Goal: Task Accomplishment & Management: Manage account settings

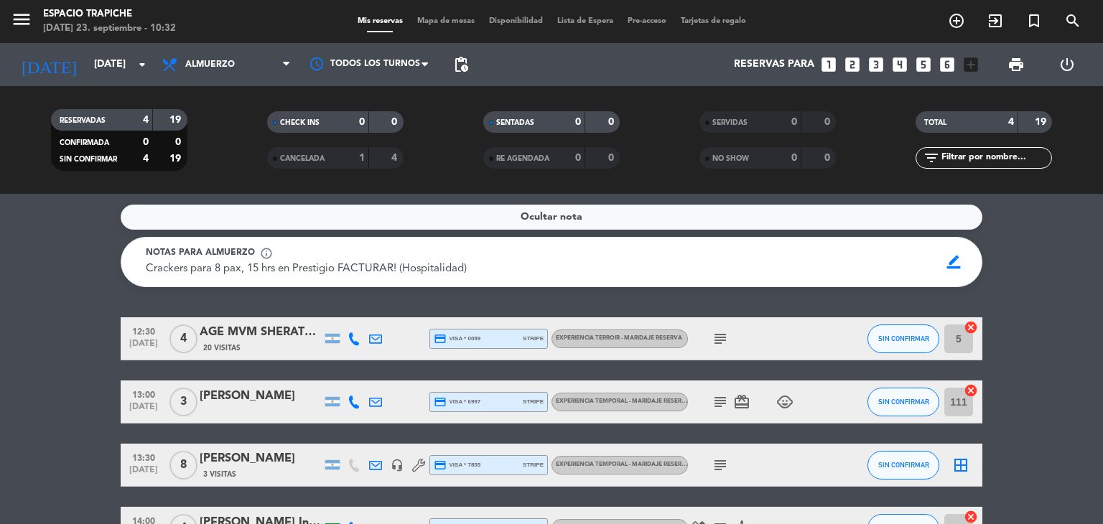
click at [71, 380] on bookings-row "12:30 [DATE] 4 AGE MVM SHERATON // [PERSON_NAME] GILLIOLI X4 // ALMUERZO MARIDA…" at bounding box center [551, 433] width 1103 height 233
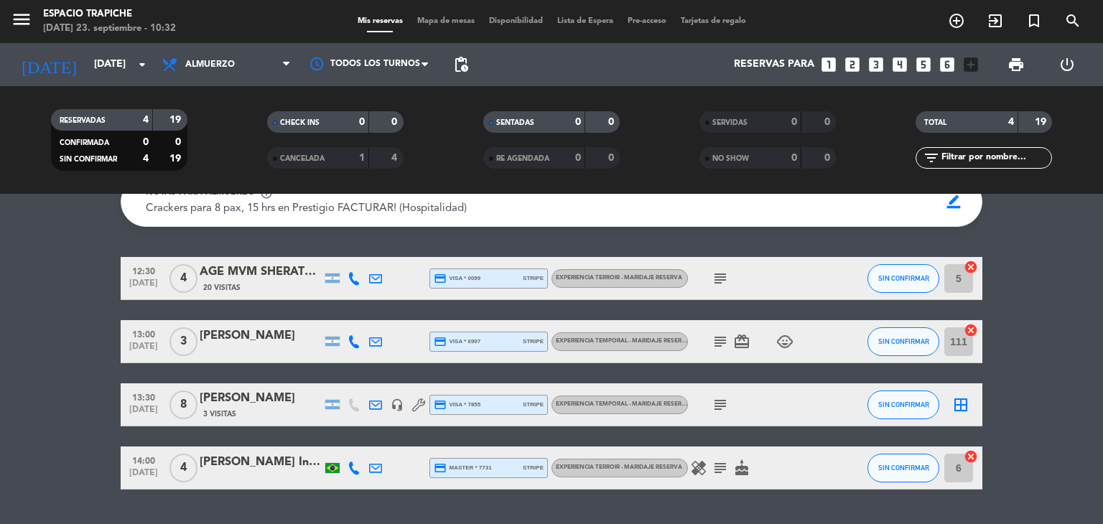
scroll to position [57, 0]
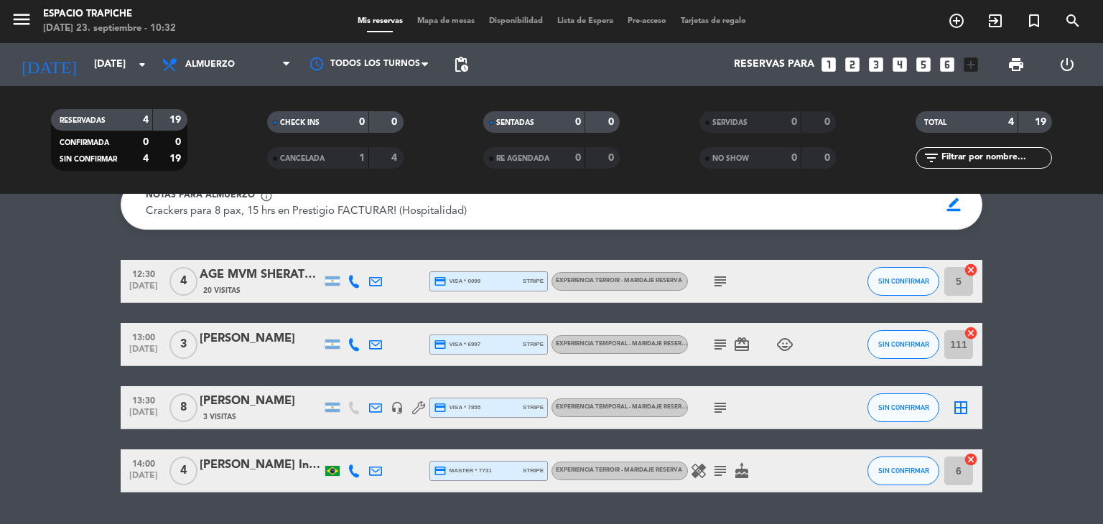
click at [717, 281] on icon "subject" at bounding box center [719, 281] width 17 height 17
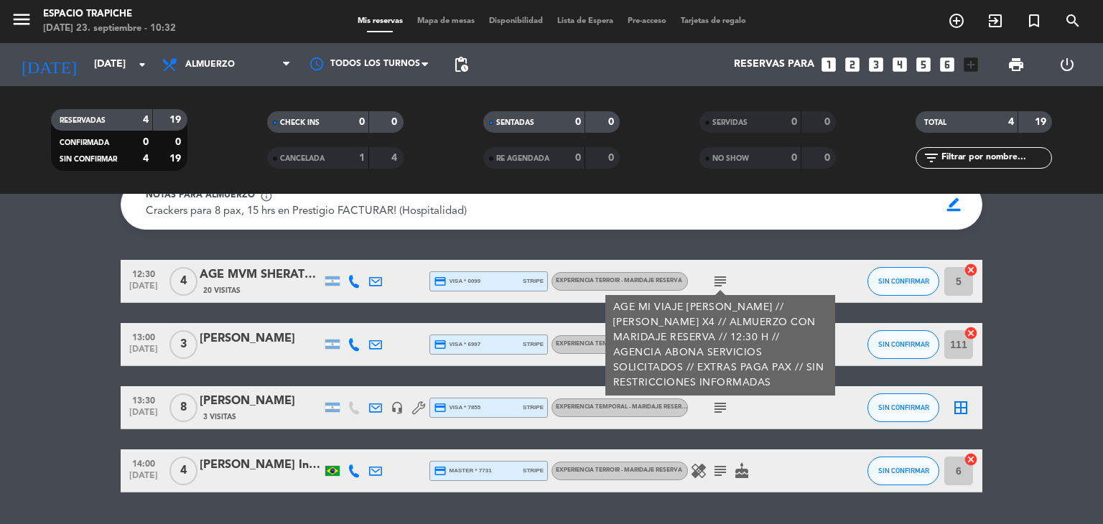
click at [9, 404] on bookings-row "12:30 [DATE] 4 AGE MVM SHERATON // [PERSON_NAME] GILLIOLI X4 // ALMUERZO MARIDA…" at bounding box center [551, 376] width 1103 height 233
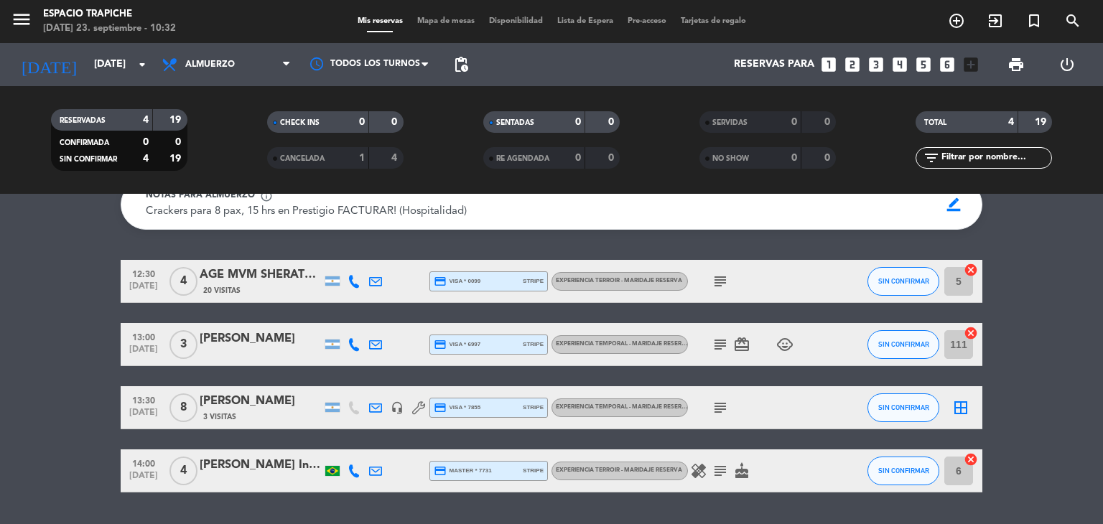
click at [719, 346] on icon "subject" at bounding box center [719, 344] width 17 height 17
click at [725, 409] on icon "subject" at bounding box center [719, 407] width 17 height 17
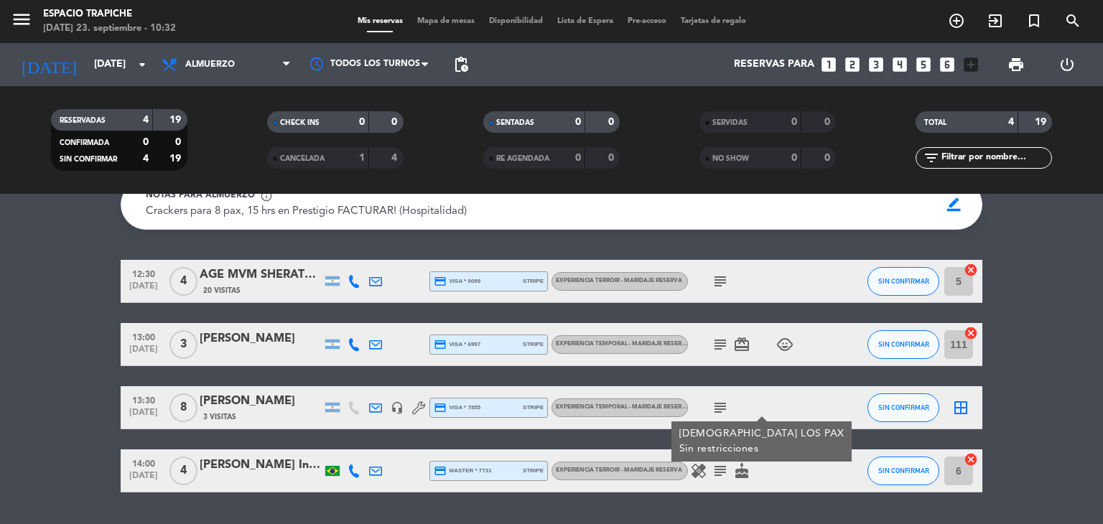
click at [724, 472] on icon "subject" at bounding box center [719, 470] width 17 height 17
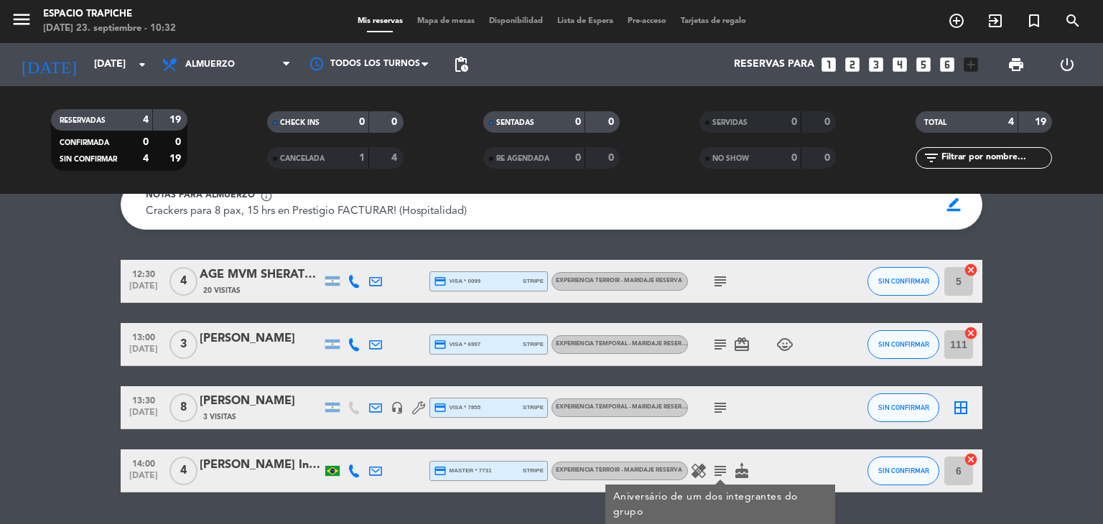
click at [704, 469] on icon "healing" at bounding box center [698, 470] width 17 height 17
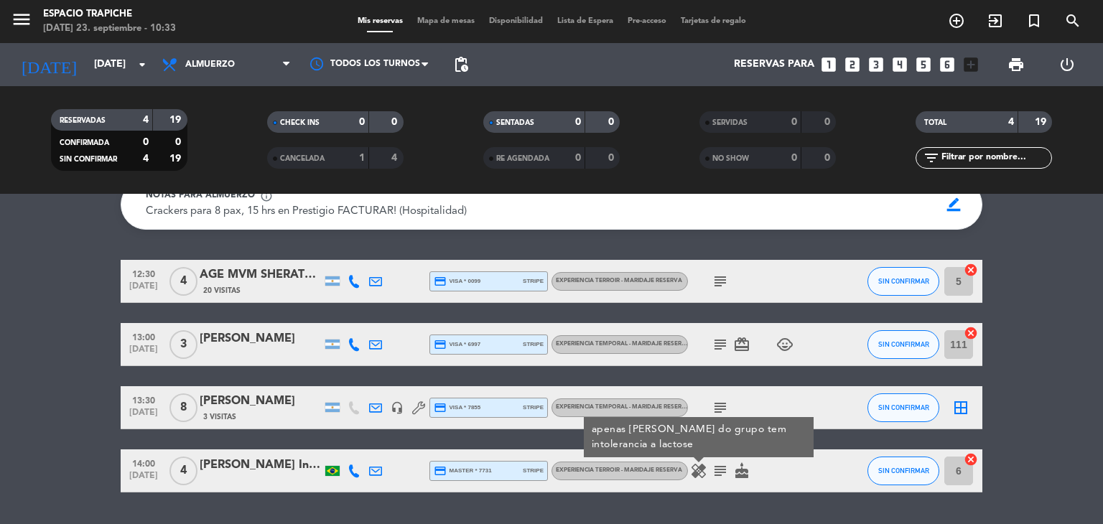
click at [29, 393] on bookings-row "12:30 [DATE] 4 AGE MVM SHERATON // [PERSON_NAME] GILLIOLI X4 // ALMUERZO MARIDA…" at bounding box center [551, 376] width 1103 height 233
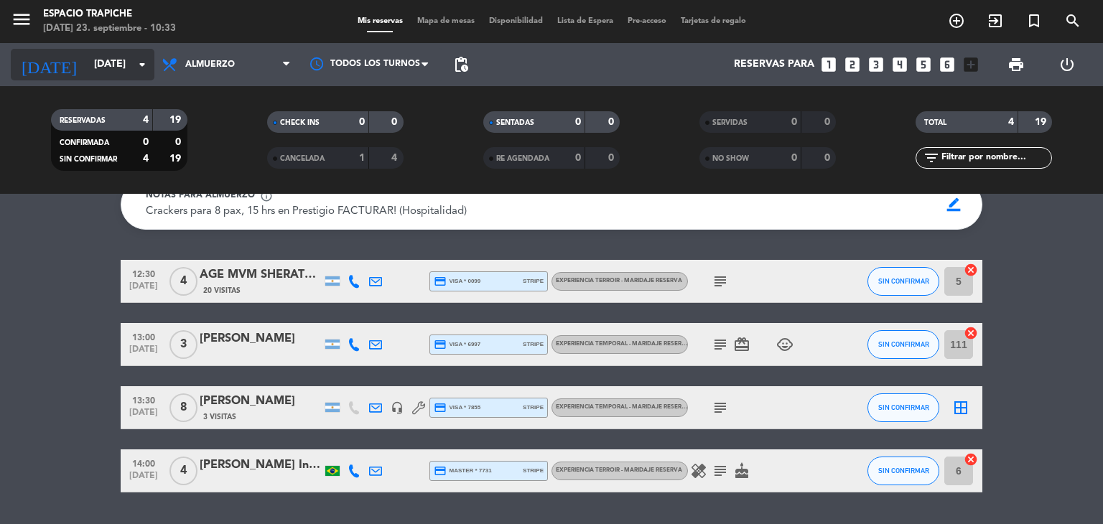
click at [87, 72] on input "[DATE]" at bounding box center [155, 65] width 136 height 26
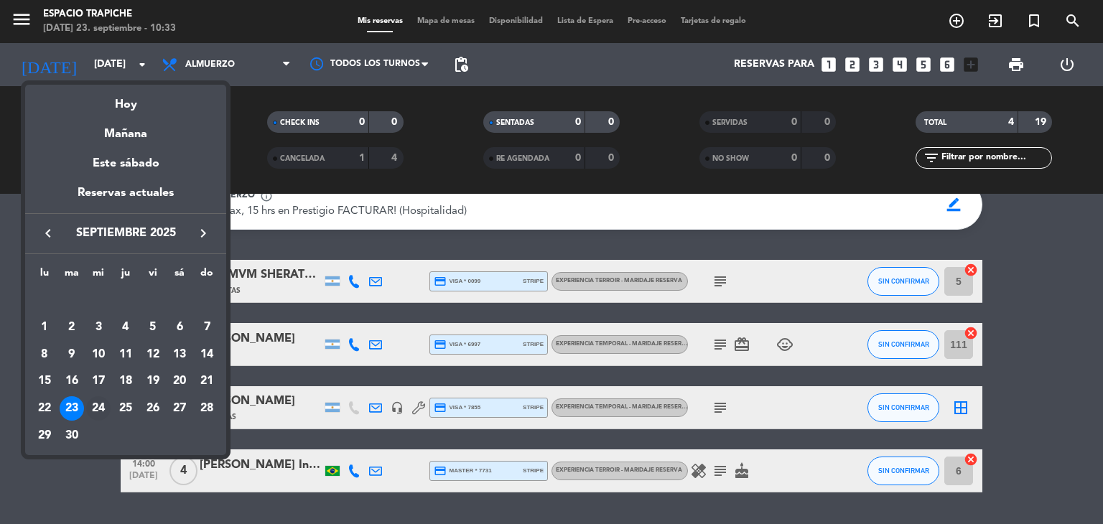
click at [103, 404] on div "24" at bounding box center [98, 408] width 24 height 24
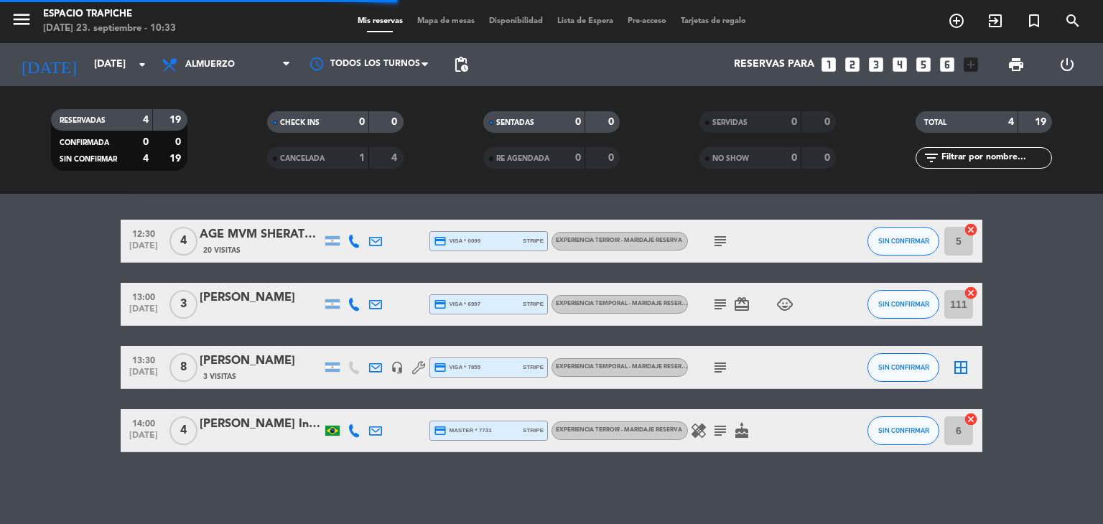
scroll to position [0, 0]
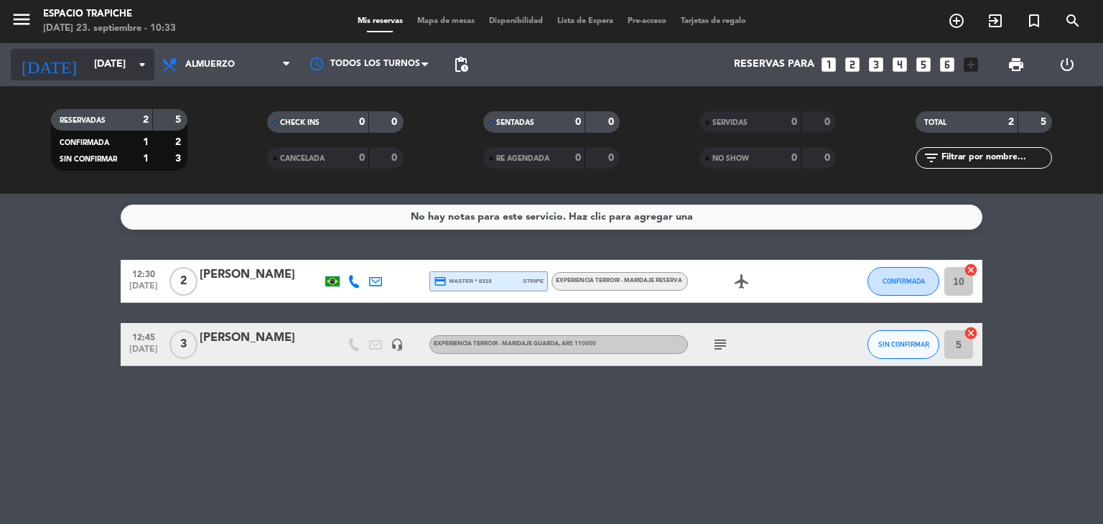
click at [118, 58] on input "[DATE]" at bounding box center [155, 65] width 136 height 26
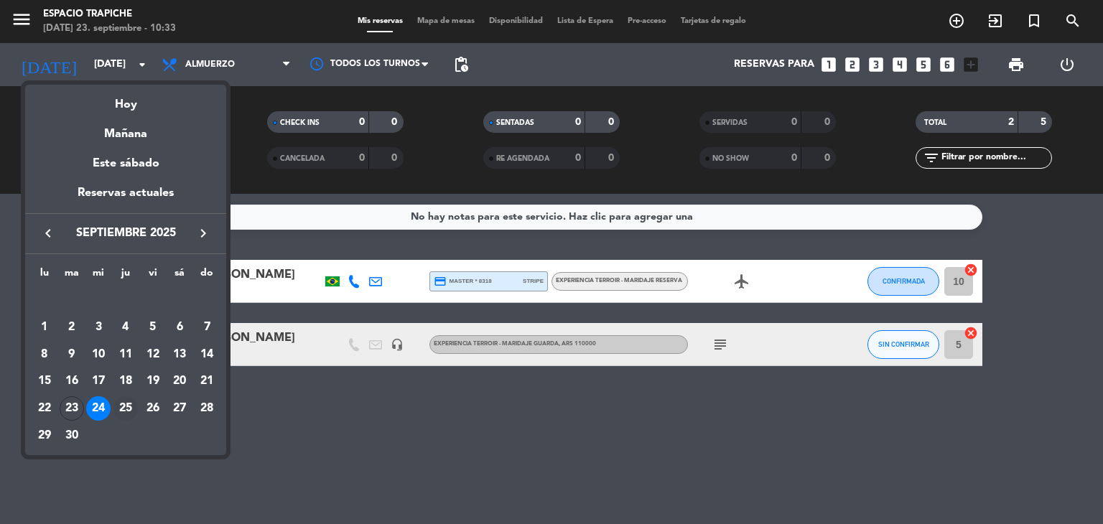
click at [120, 412] on div "25" at bounding box center [125, 408] width 24 height 24
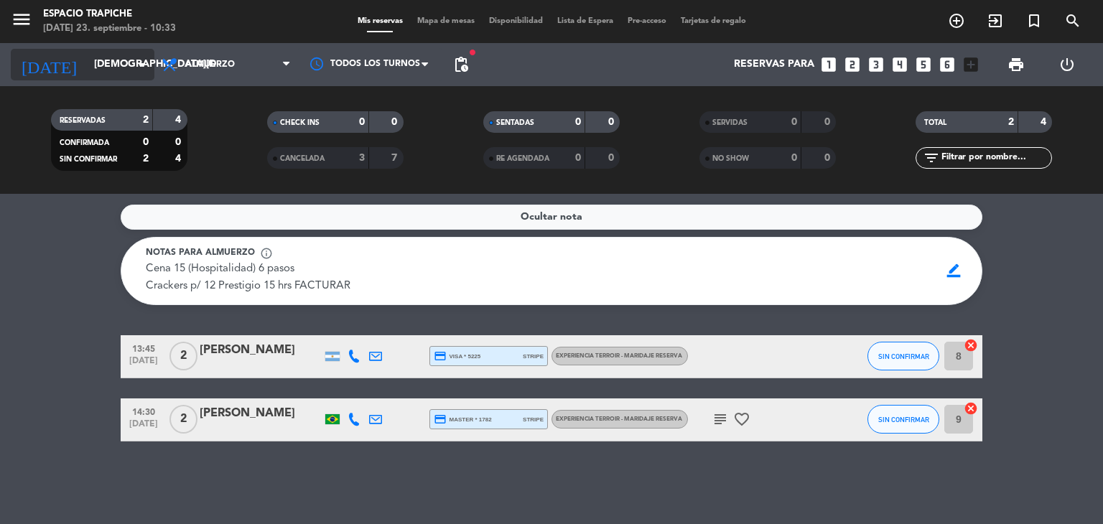
click at [75, 79] on div "[DATE] [DATE] arrow_drop_down" at bounding box center [83, 65] width 144 height 32
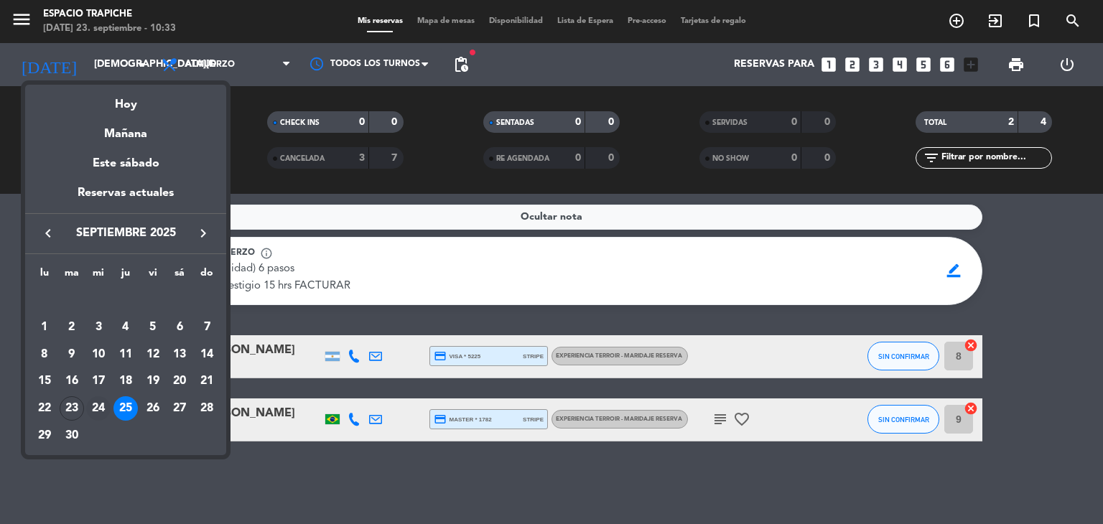
click at [100, 411] on div "24" at bounding box center [98, 408] width 24 height 24
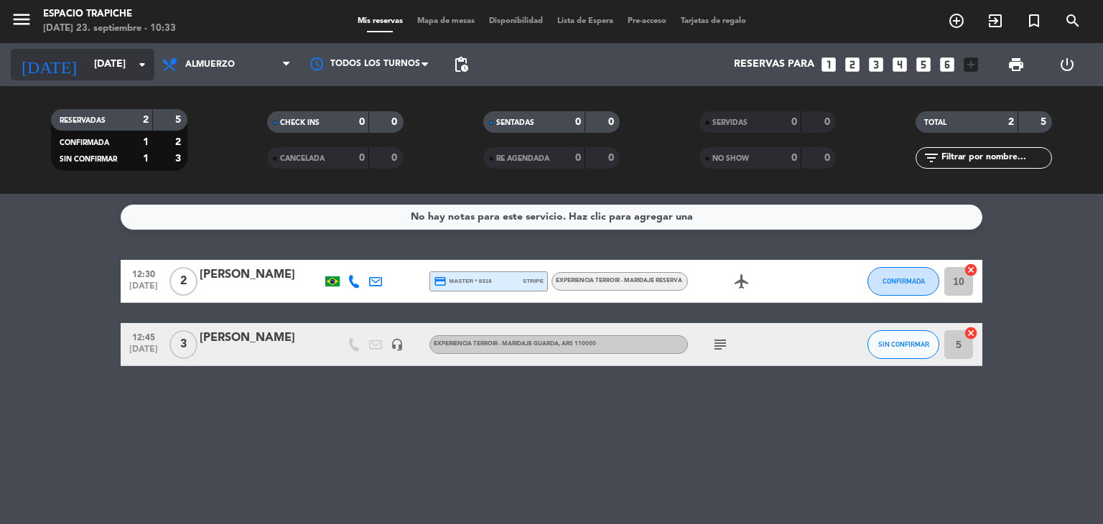
click at [122, 67] on input "[DATE]" at bounding box center [155, 65] width 136 height 26
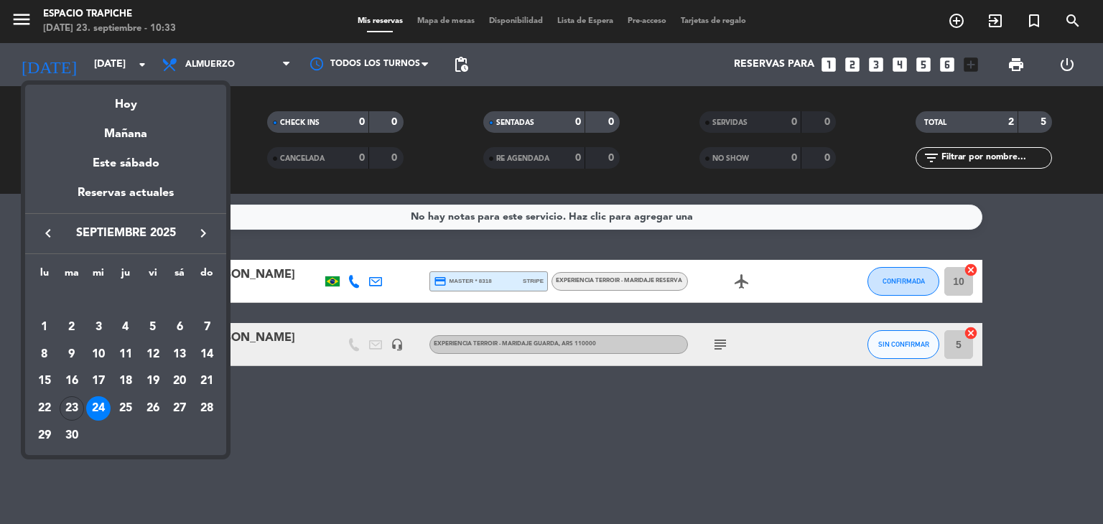
click at [206, 239] on icon "keyboard_arrow_right" at bounding box center [203, 233] width 17 height 17
click at [47, 352] on div "6" at bounding box center [44, 354] width 24 height 24
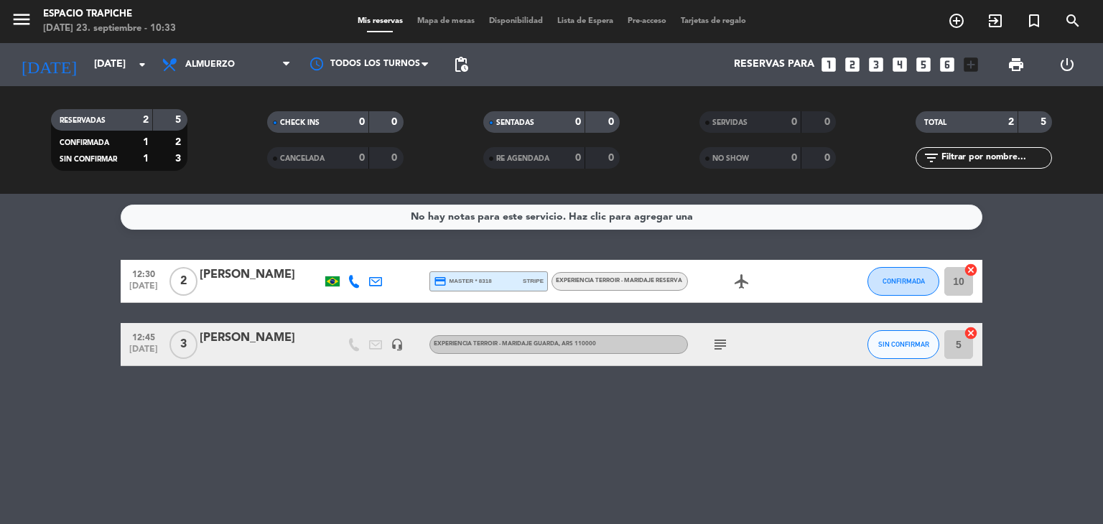
type input "[DATE]"
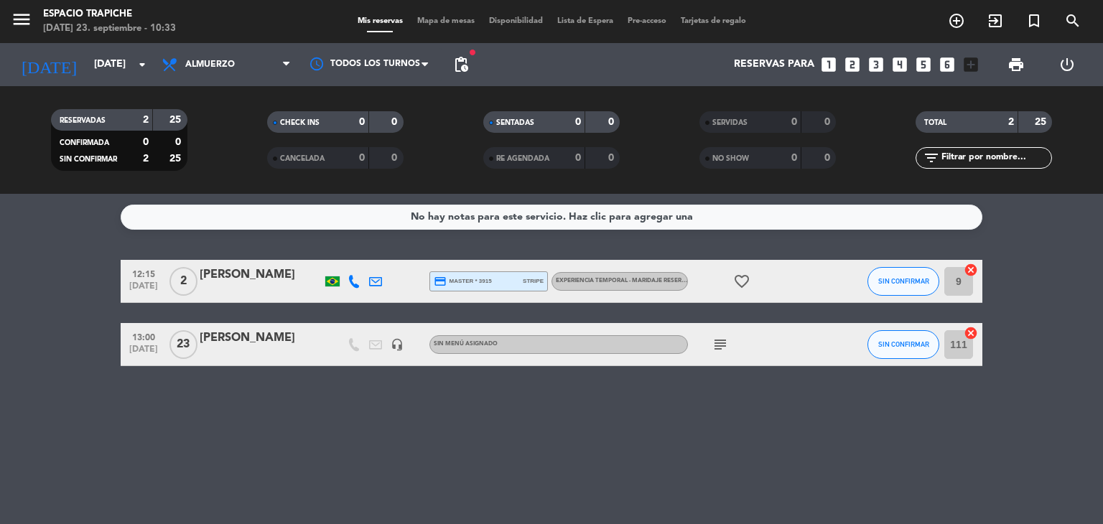
click at [329, 220] on div "No hay notas para este servicio. Haz clic para agregar una" at bounding box center [551, 217] width 861 height 25
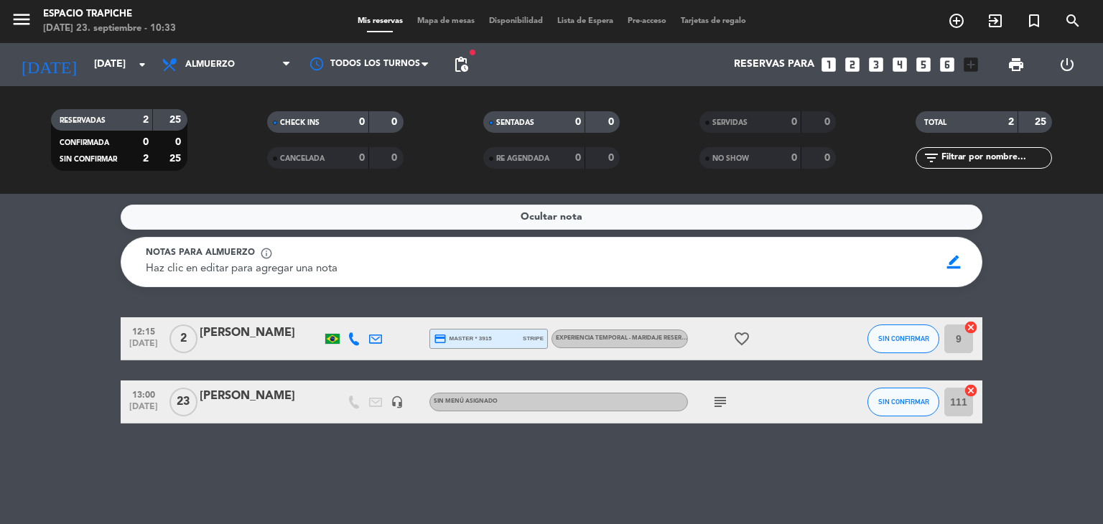
click at [285, 276] on p "Haz clic en editar para agregar una nota" at bounding box center [242, 269] width 192 height 17
click at [285, 272] on span "Haz clic en editar para agregar una nota" at bounding box center [242, 268] width 192 height 11
click at [309, 268] on span "Haz clic en editar para agregar una nota" at bounding box center [242, 268] width 192 height 11
click at [949, 256] on span "border_color" at bounding box center [954, 261] width 28 height 27
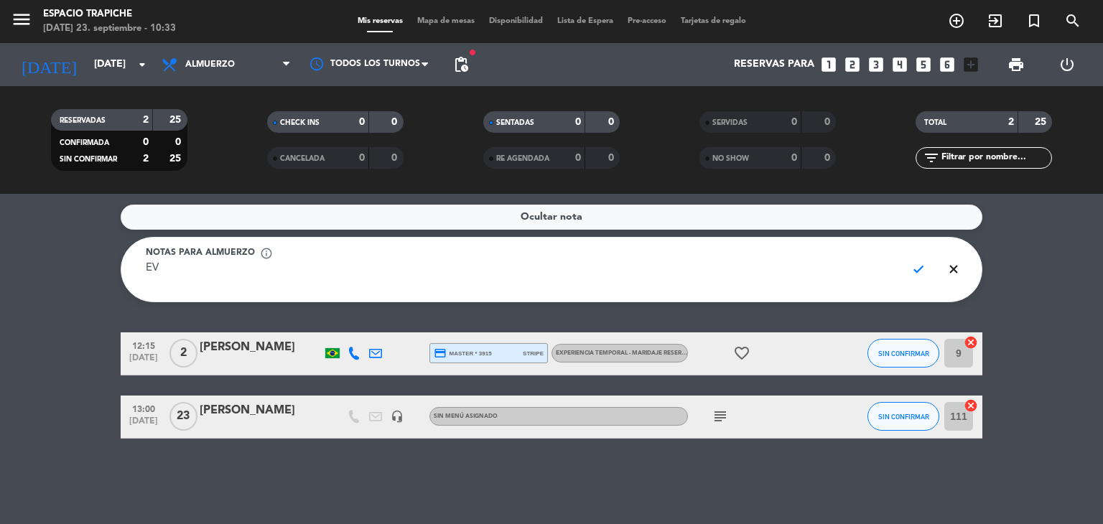
type textarea "E"
type textarea "NO TOMAR MAS RESERVAS - EVENTO ALMUERZO - HOSPITALIDAD"
click at [915, 267] on span "check" at bounding box center [918, 269] width 28 height 27
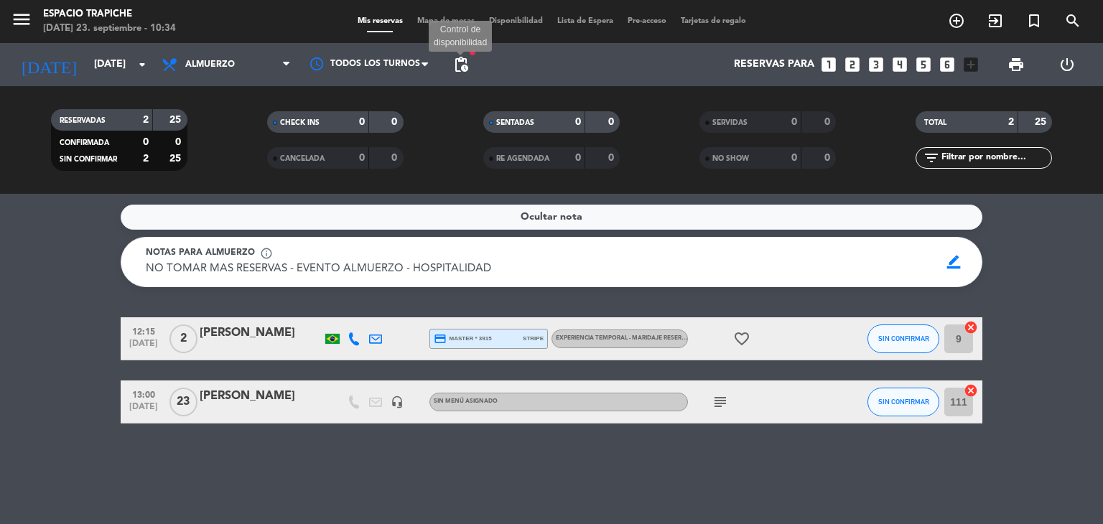
click at [457, 72] on span "pending_actions" at bounding box center [460, 64] width 17 height 17
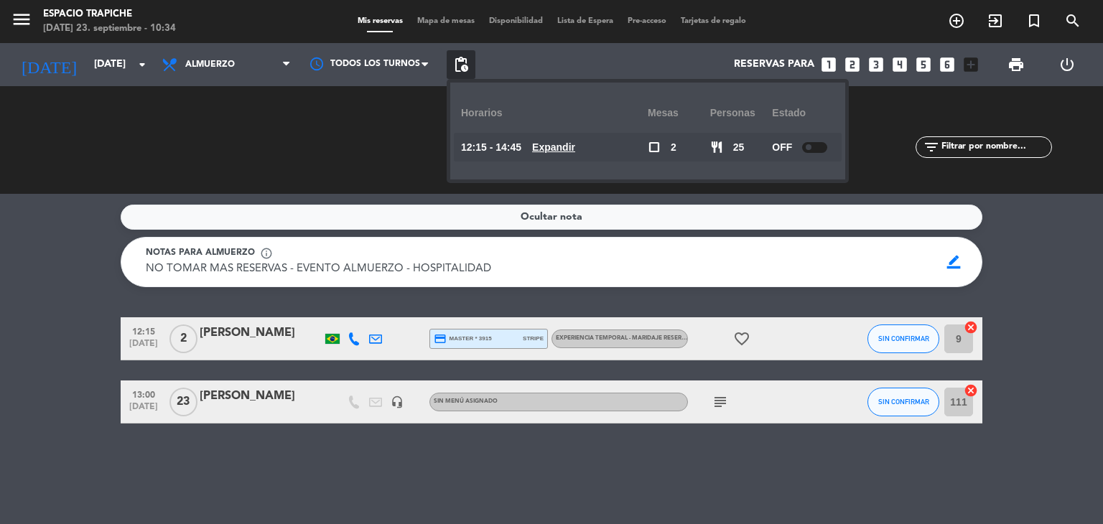
click at [9, 340] on bookings-row "12:15 [DATE] 2 [PERSON_NAME] credit_card master * 3915 stripe Experiencia Tempo…" at bounding box center [551, 370] width 1103 height 106
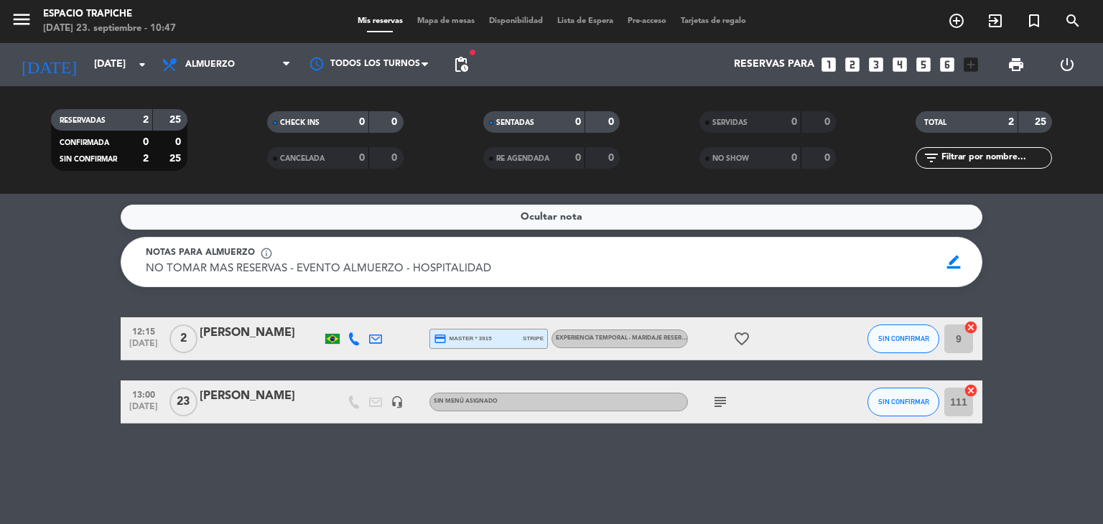
drag, startPoint x: 1102, startPoint y: 455, endPoint x: 1025, endPoint y: 464, distance: 77.4
click at [1025, 464] on div "Ocultar nota Notas para almuerzo info_outline NO TOMAR MAS RESERVAS - EVENTO AL…" at bounding box center [551, 359] width 1103 height 330
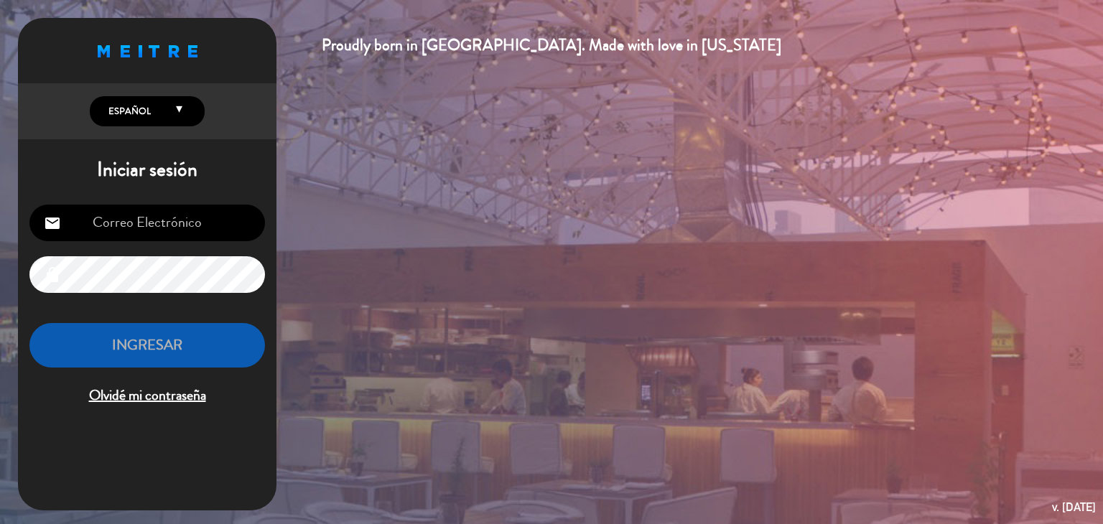
type input "[EMAIL_ADDRESS][DOMAIN_NAME]"
